Goal: Browse casually: Explore the website without a specific task or goal

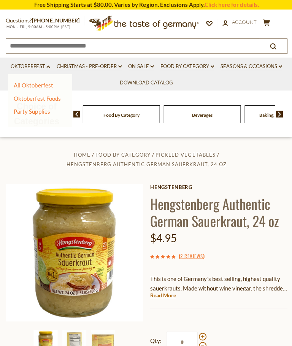
click at [29, 99] on link "Oktoberfest Foods" at bounding box center [37, 98] width 47 height 7
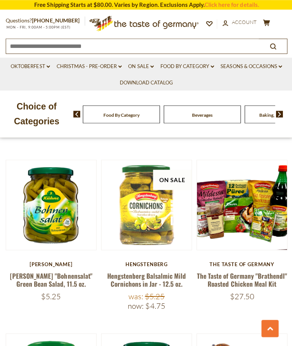
scroll to position [748, 0]
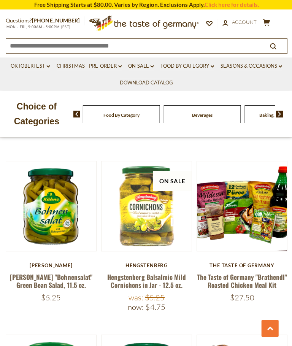
click at [43, 271] on link "[PERSON_NAME] "Bohnensalat" Green Bean Salad, 11.5 oz." at bounding box center [51, 280] width 82 height 18
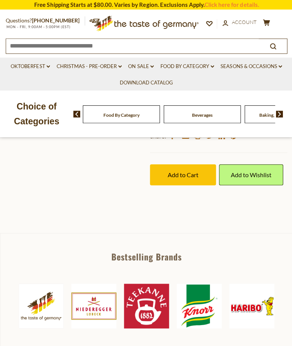
scroll to position [245, 0]
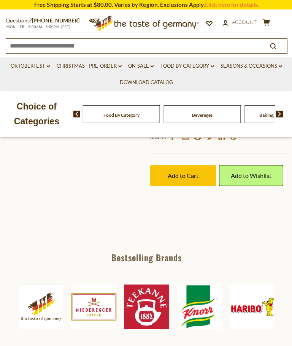
click at [123, 114] on div "Beverages" at bounding box center [121, 114] width 77 height 18
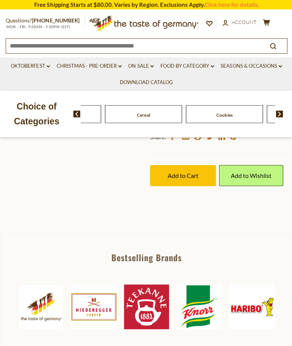
click at [147, 67] on link "On Sale dropdown_arrow" at bounding box center [140, 66] width 25 height 8
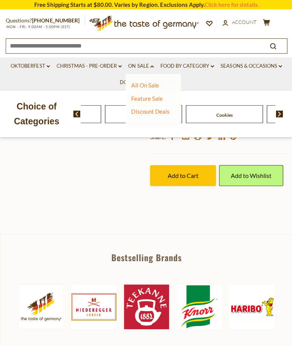
click at [139, 87] on link "All On Sale" at bounding box center [144, 84] width 27 height 7
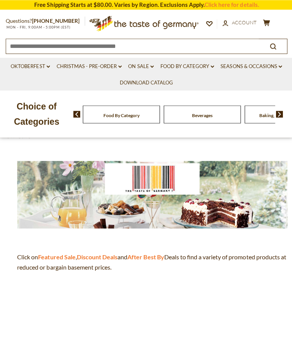
scroll to position [64, 0]
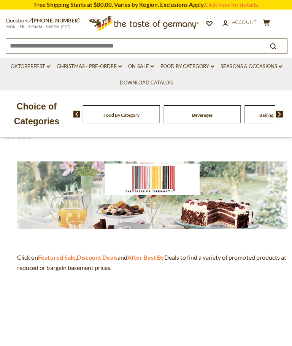
click at [63, 258] on strong "Featured Sale" at bounding box center [56, 256] width 37 height 7
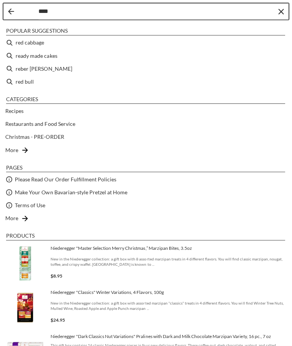
type input "****"
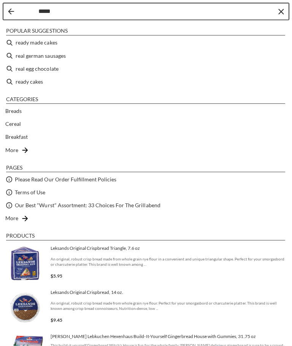
type input "****"
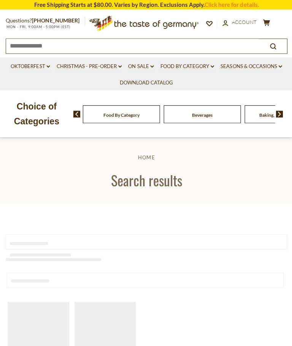
type input "****"
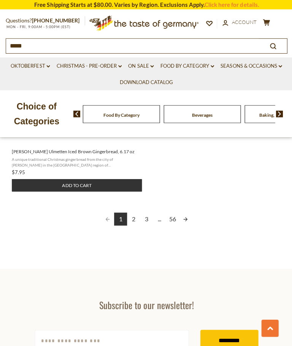
scroll to position [1071, 0]
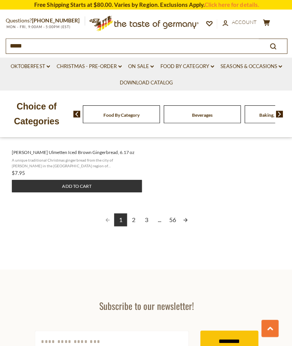
click at [132, 223] on link "2" at bounding box center [133, 219] width 13 height 13
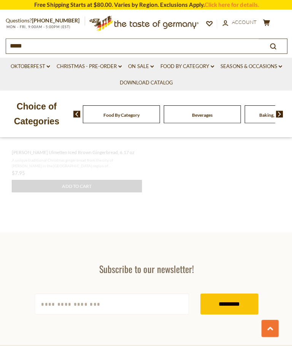
scroll to position [873, 0]
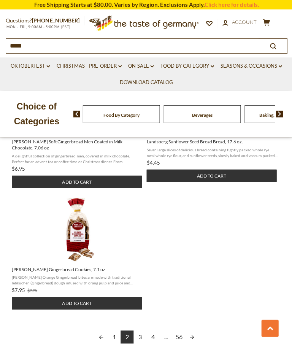
scroll to position [966, 0]
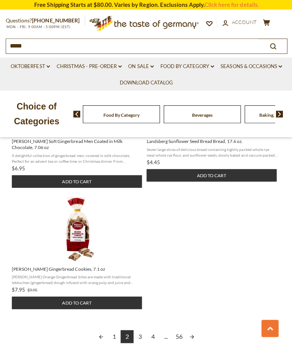
click at [134, 338] on link "3" at bounding box center [139, 335] width 13 height 13
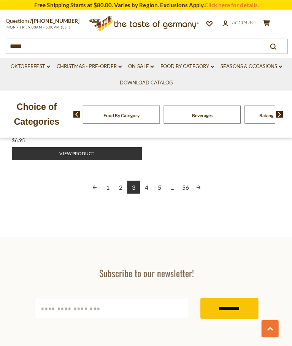
scroll to position [1120, 0]
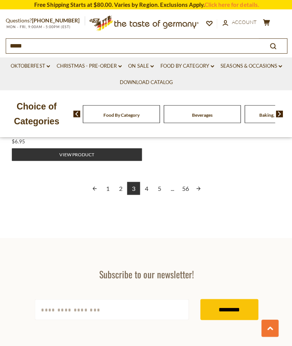
click at [148, 193] on link "4" at bounding box center [146, 188] width 13 height 13
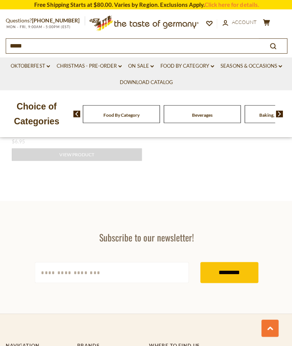
scroll to position [795, 0]
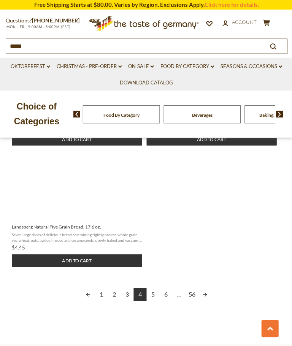
scroll to position [1007, 0]
